Goal: Find contact information: Find contact information

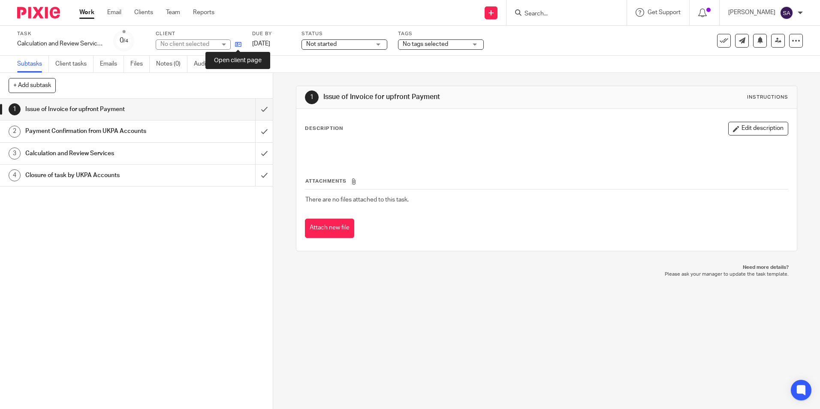
click at [240, 45] on icon at bounding box center [238, 44] width 6 height 6
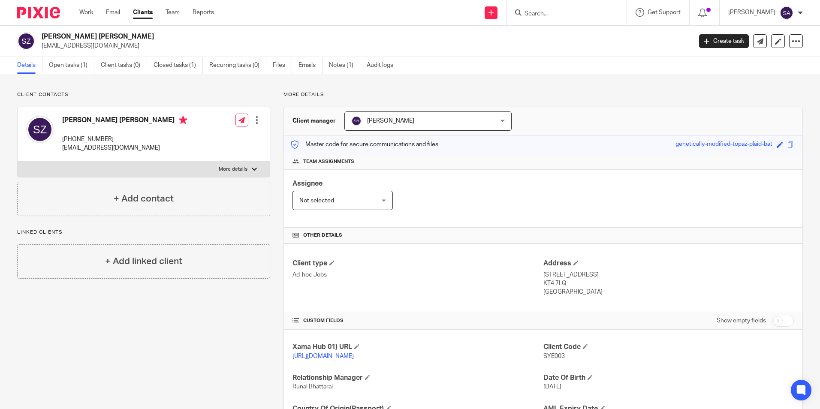
click at [574, 88] on div "Client contacts [PERSON_NAME] [PERSON_NAME] [PHONE_NUMBER] [EMAIL_ADDRESS][DOMA…" at bounding box center [410, 278] width 820 height 409
drag, startPoint x: 42, startPoint y: 45, endPoint x: 116, endPoint y: 47, distance: 74.7
click at [116, 47] on p "[EMAIL_ADDRESS][DOMAIN_NAME]" at bounding box center [364, 46] width 645 height 9
copy p "[EMAIL_ADDRESS][DOMAIN_NAME]"
